Goal: Register for event/course

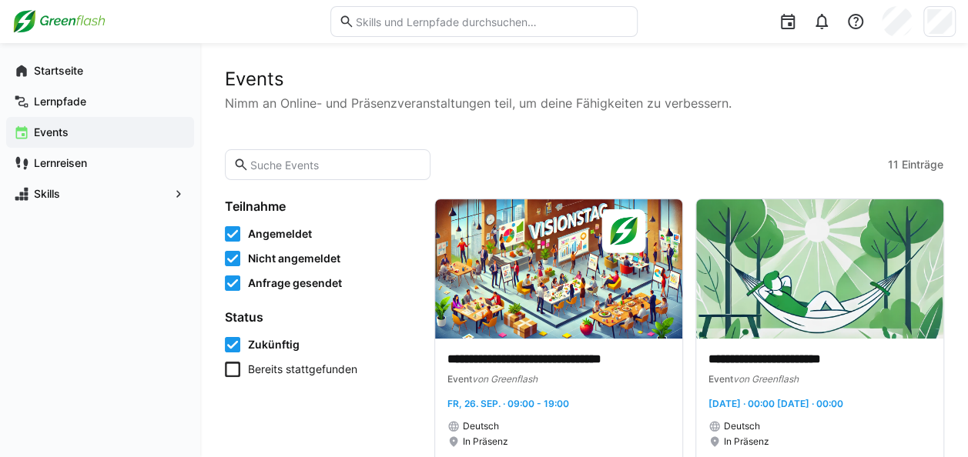
click at [48, 140] on div "Events" at bounding box center [100, 132] width 188 height 31
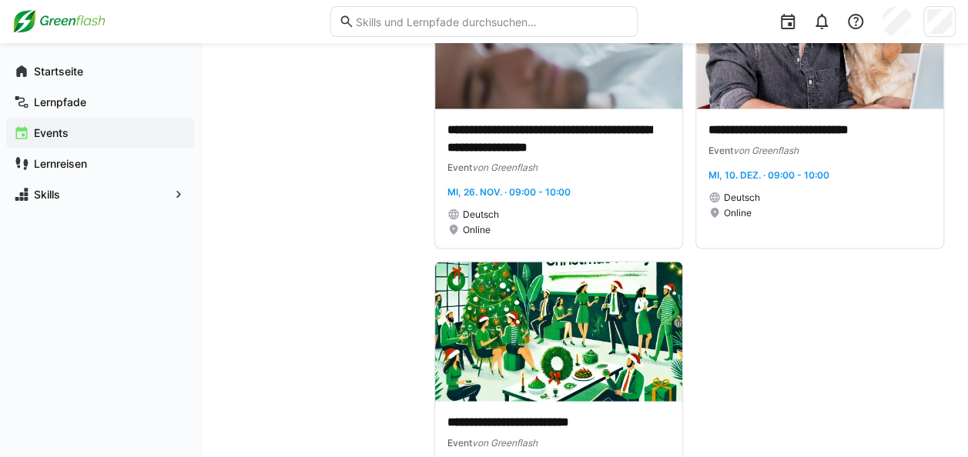
scroll to position [1479, 0]
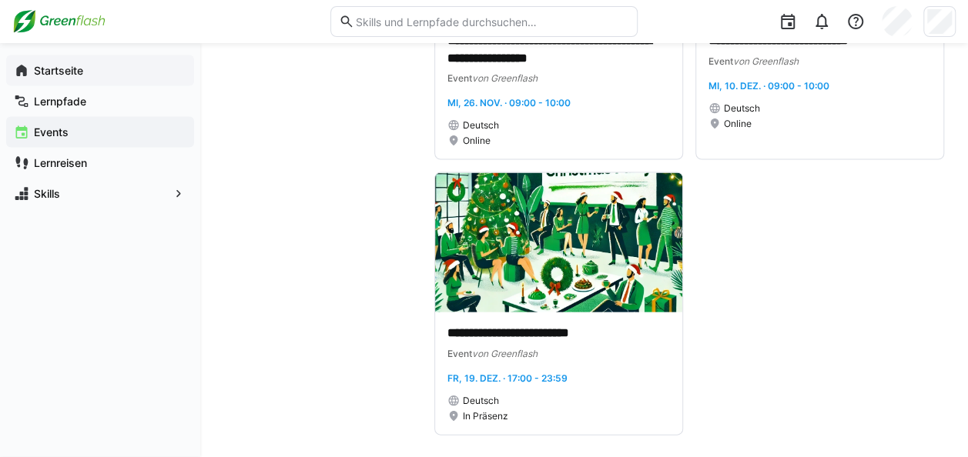
click at [91, 68] on span "Startseite" at bounding box center [109, 70] width 155 height 15
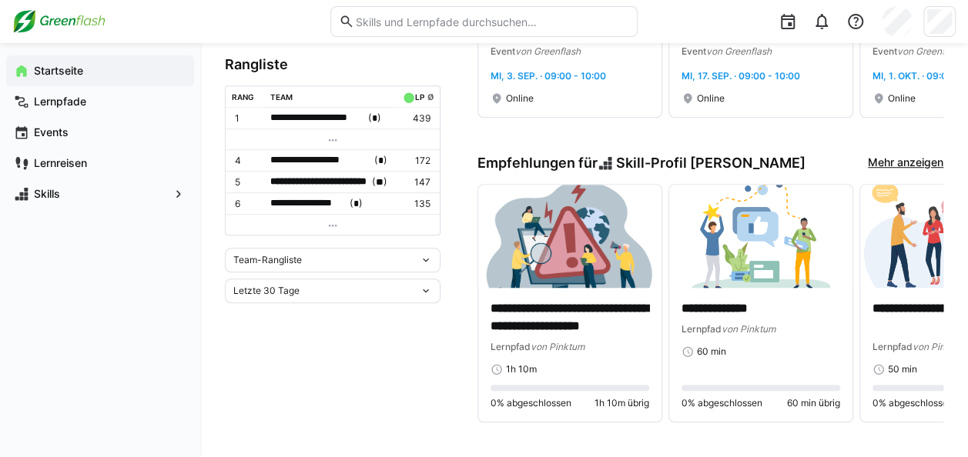
scroll to position [294, 0]
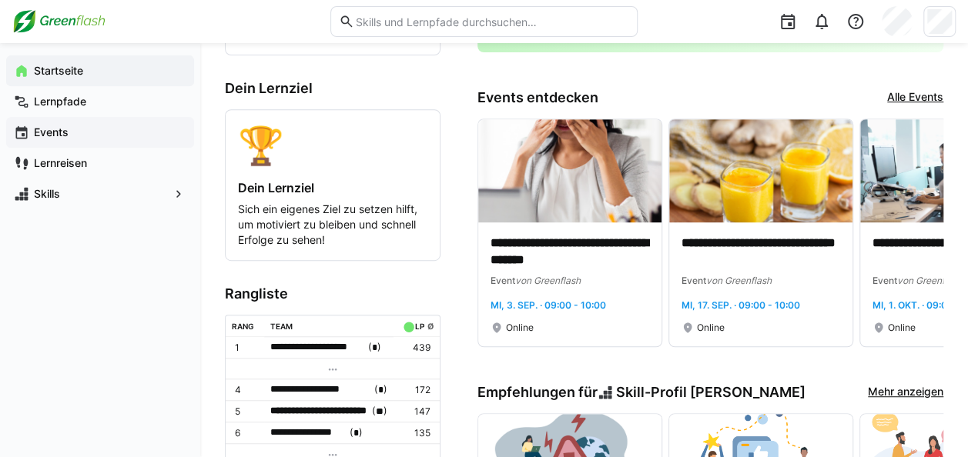
click at [0, 0] on app-navigation-label "Events" at bounding box center [0, 0] width 0 height 0
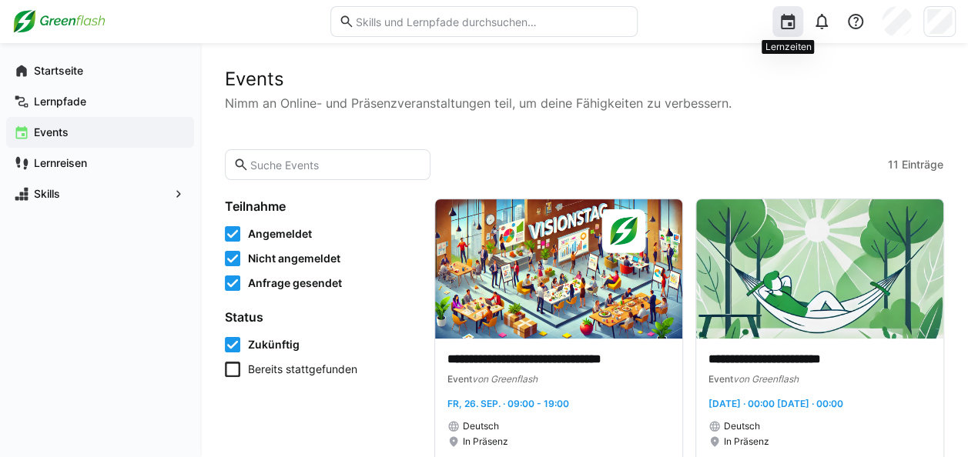
click at [788, 30] on eds-icon at bounding box center [787, 21] width 18 height 18
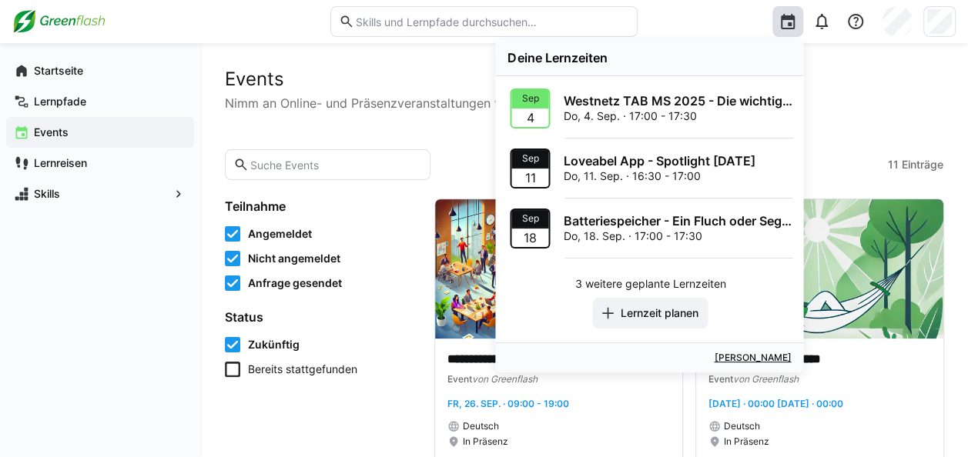
click at [668, 109] on p "Do, 4. Sep. · 17:00 - 17:30" at bounding box center [677, 116] width 229 height 15
click at [530, 110] on div "4" at bounding box center [529, 118] width 37 height 18
drag, startPoint x: 530, startPoint y: 110, endPoint x: 531, endPoint y: 122, distance: 11.7
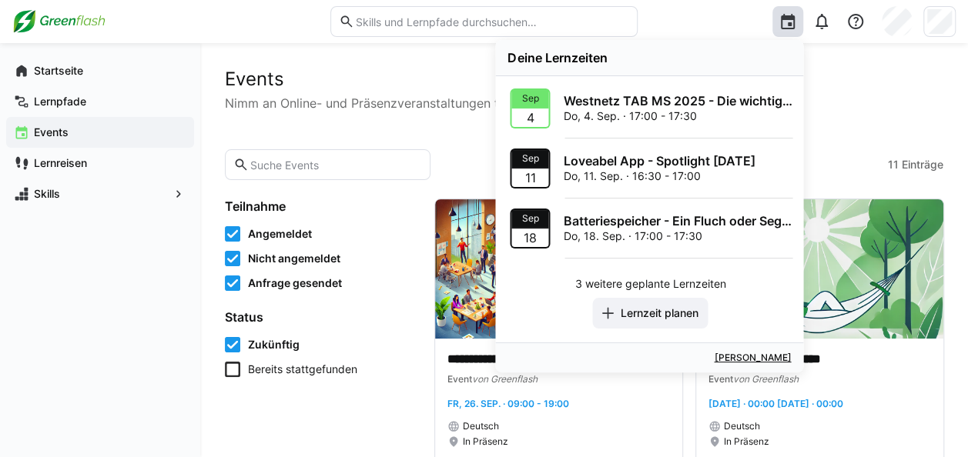
click at [531, 122] on div "4" at bounding box center [529, 118] width 37 height 18
click at [642, 108] on div "Westnetz TAB MS 2025 - Die wichtigsten Änderungen ab 1.9. - Spotlight Thursdays…" at bounding box center [677, 108] width 229 height 31
click at [619, 102] on p "Westnetz TAB MS 2025 - Die wichtigsten Änderungen ab 1.9. - Spotlight Thursdays" at bounding box center [677, 100] width 229 height 15
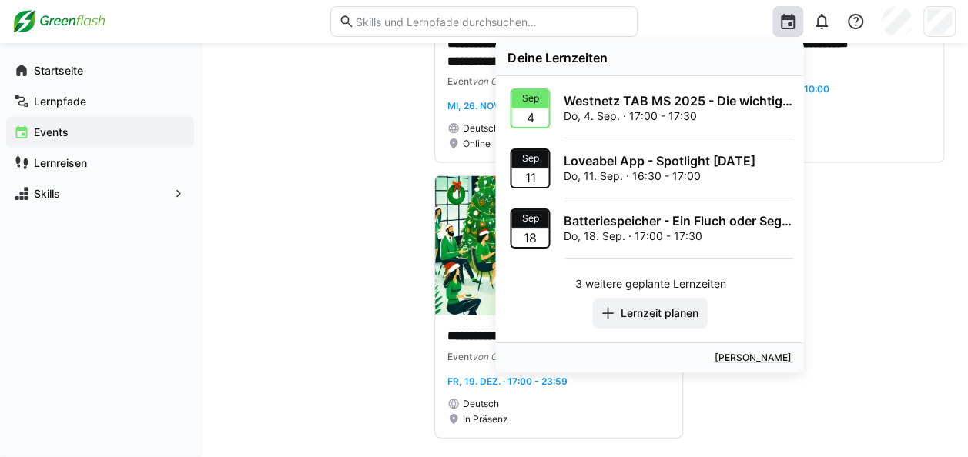
scroll to position [1479, 0]
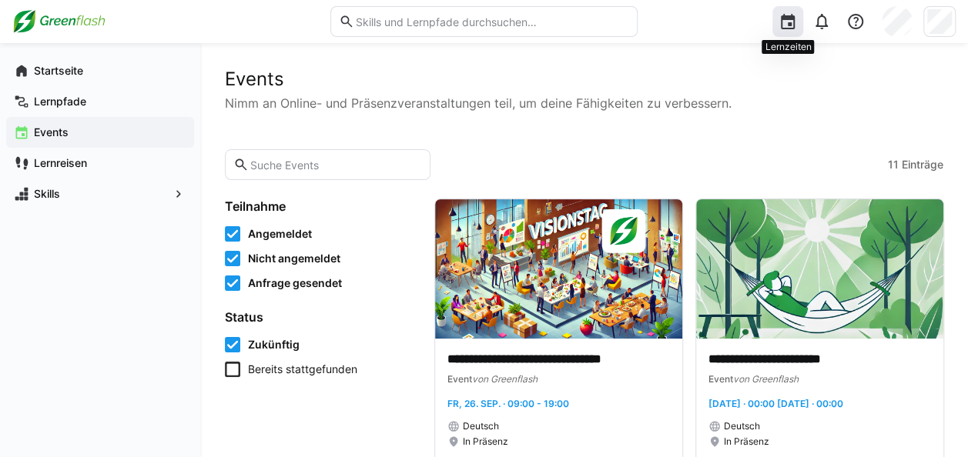
click at [791, 22] on eds-icon at bounding box center [787, 21] width 18 height 18
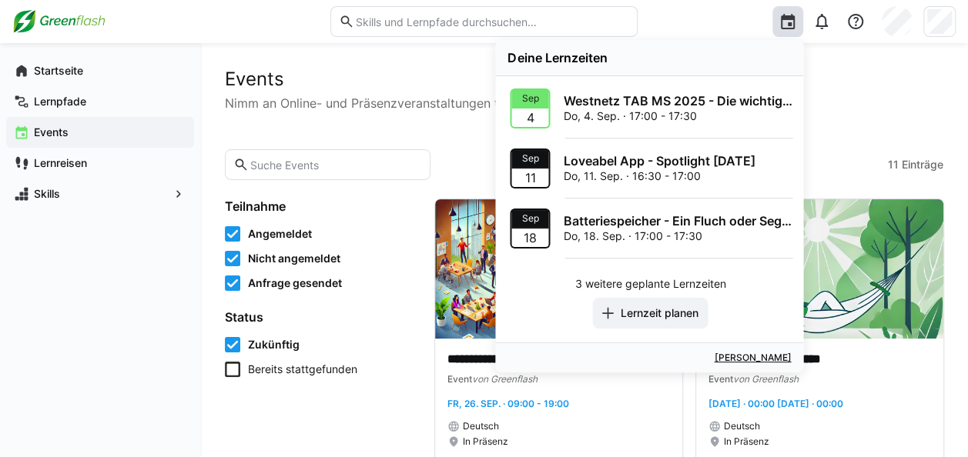
click at [602, 159] on p "Loveabel App - Spotlight [DATE]" at bounding box center [659, 160] width 192 height 15
click at [521, 159] on div "Sep" at bounding box center [529, 158] width 37 height 17
click at [535, 165] on div "Sep" at bounding box center [529, 158] width 37 height 17
drag, startPoint x: 535, startPoint y: 165, endPoint x: 651, endPoint y: 160, distance: 116.3
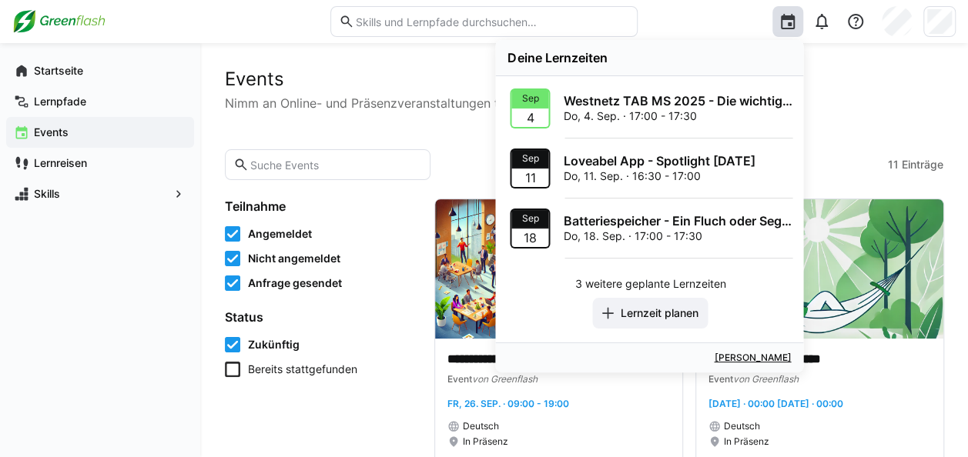
click at [651, 160] on p "Loveabel App - Spotlight [DATE]" at bounding box center [659, 160] width 192 height 15
click at [682, 166] on p "Loveabel App - Spotlight [DATE]" at bounding box center [659, 160] width 192 height 15
click at [556, 65] on div "Deine Lernzeiten" at bounding box center [649, 57] width 308 height 35
click at [594, 119] on p "Do, 4. Sep. · 17:00 - 17:30" at bounding box center [677, 116] width 229 height 15
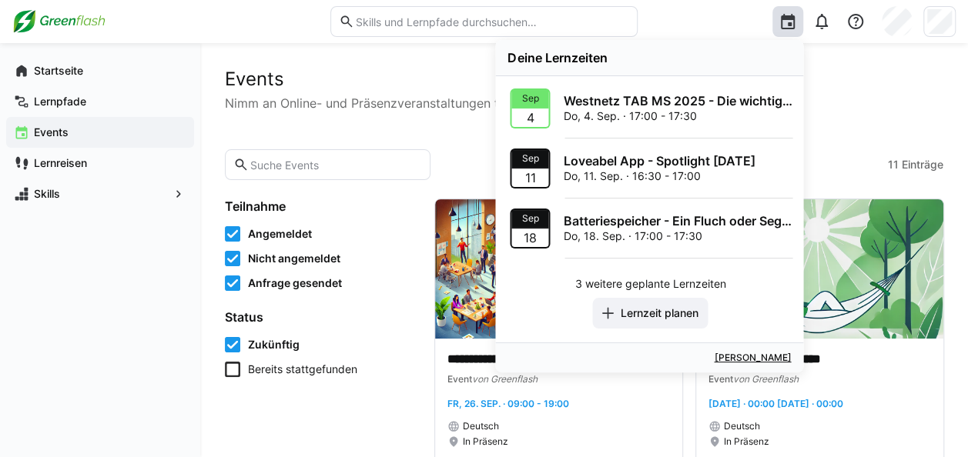
click at [527, 107] on div at bounding box center [529, 108] width 37 height 2
